Goal: Communication & Community: Ask a question

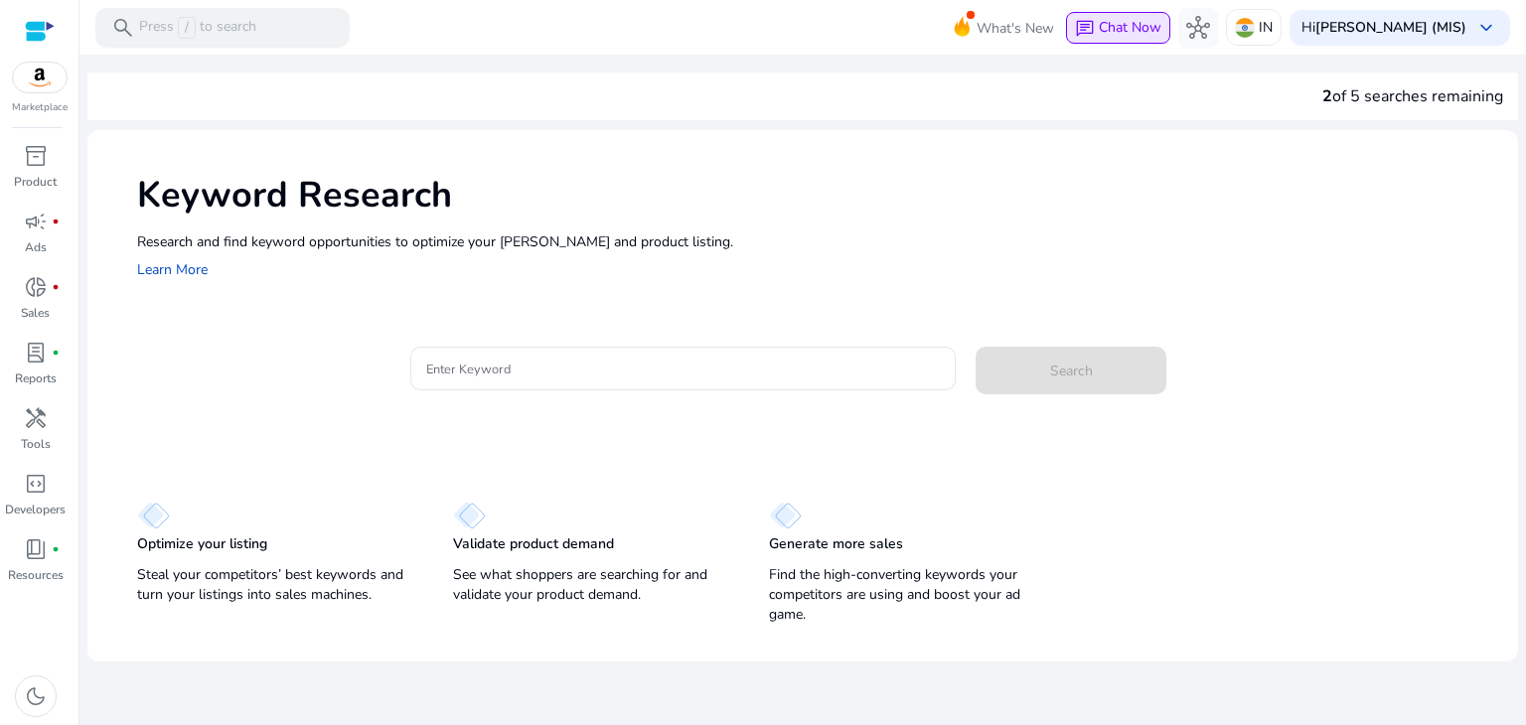
click at [1148, 20] on span "Chat Now" at bounding box center [1130, 27] width 63 height 19
drag, startPoint x: 1148, startPoint y: 20, endPoint x: 1163, endPoint y: 50, distance: 33.3
click at [1155, 53] on mat-toolbar "search Press / to search What's New chat Chat Now hub IN Hi [PERSON_NAME] (MIS)…" at bounding box center [802, 27] width 1447 height 55
click at [1163, 50] on div "What's New chat Chat Now hub IN Hi [PERSON_NAME] (MIS) keyboard_arrow_down" at bounding box center [1244, 28] width 534 height 48
